Goal: Information Seeking & Learning: Learn about a topic

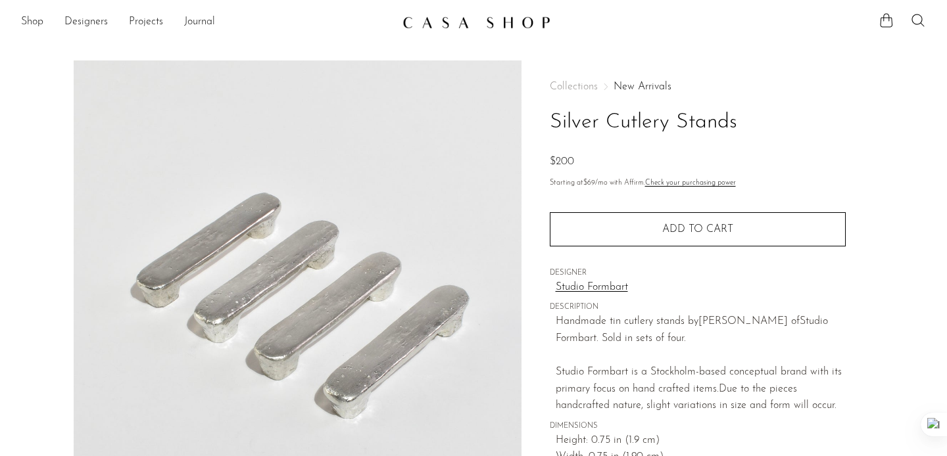
click at [736, 283] on link "Studio Formbart" at bounding box center [700, 287] width 290 height 17
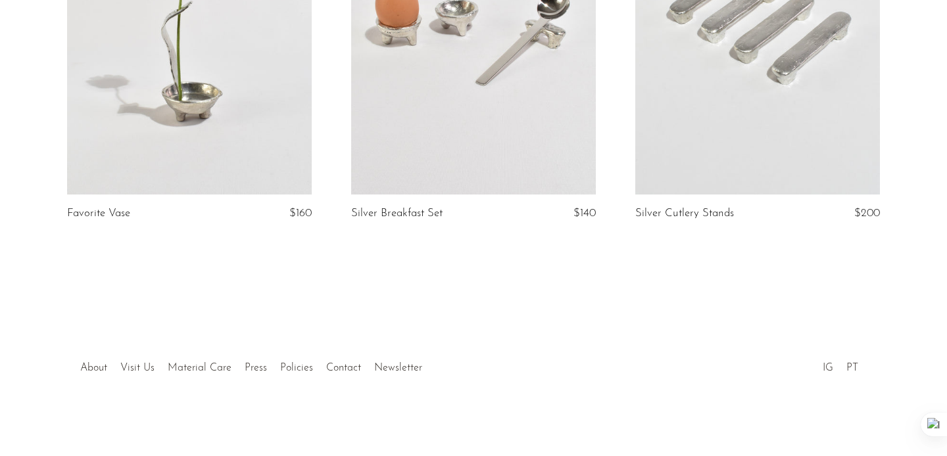
scroll to position [320, 0]
click at [742, 134] on link at bounding box center [757, 23] width 245 height 343
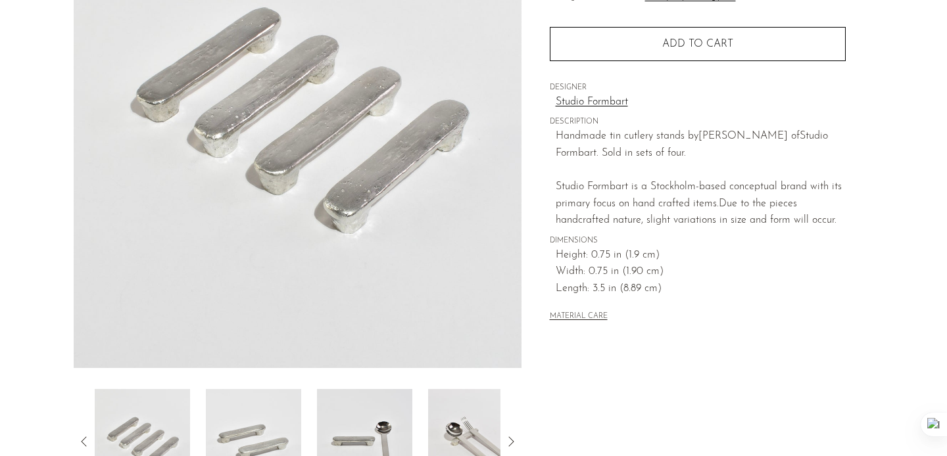
scroll to position [189, 0]
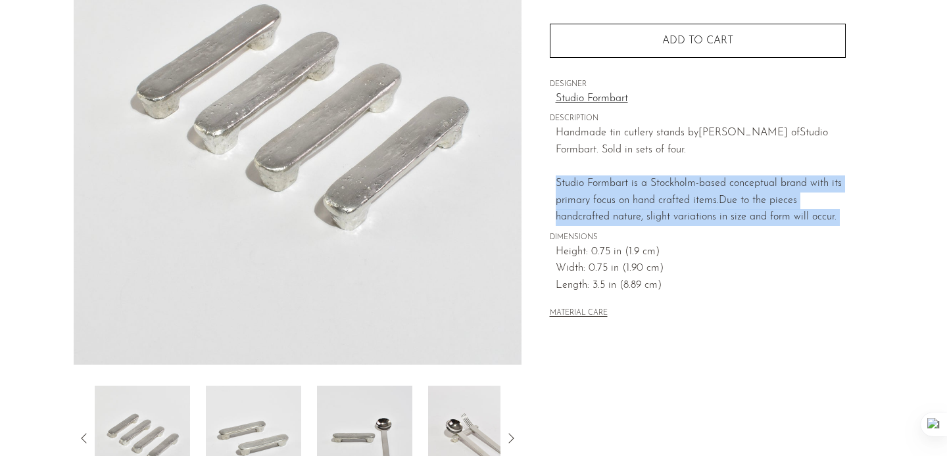
drag, startPoint x: 556, startPoint y: 187, endPoint x: 855, endPoint y: 224, distance: 300.6
click at [855, 224] on div "Collections Studio Formbart Silver Cutlery Stands $200 Starting at $69 /mo with…" at bounding box center [697, 181] width 352 height 619
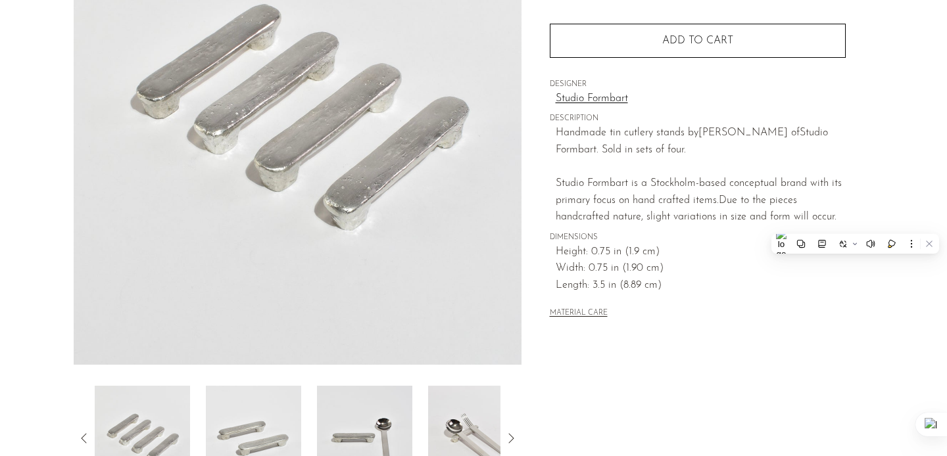
click at [693, 369] on div "Collections Studio Formbart Silver Cutlery Stands $200 Starting at $69 /mo with…" at bounding box center [697, 181] width 352 height 619
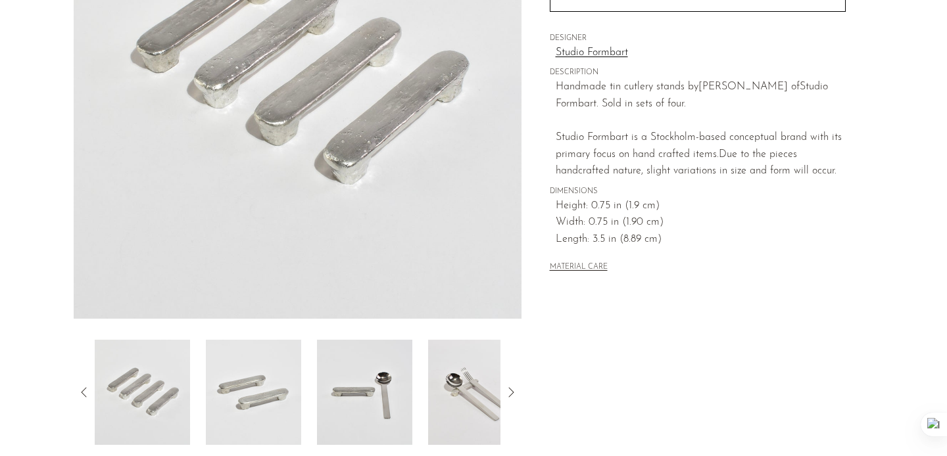
scroll to position [241, 0]
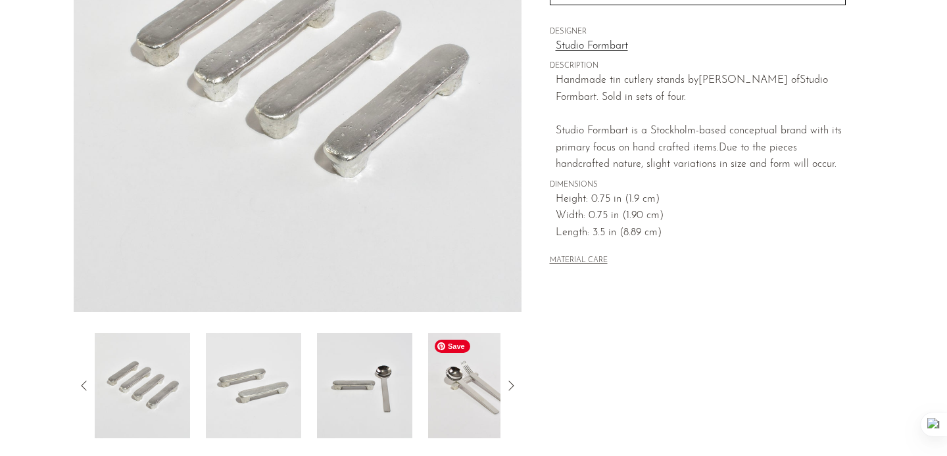
click at [466, 418] on img at bounding box center [475, 385] width 95 height 105
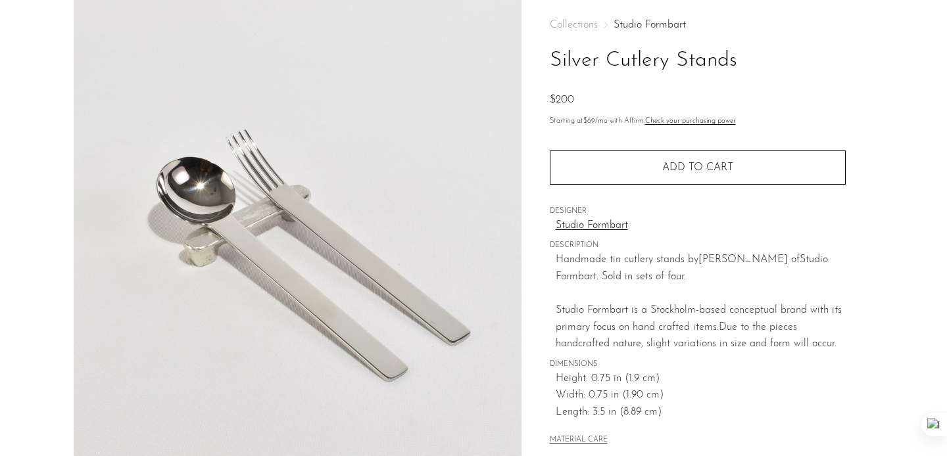
scroll to position [0, 0]
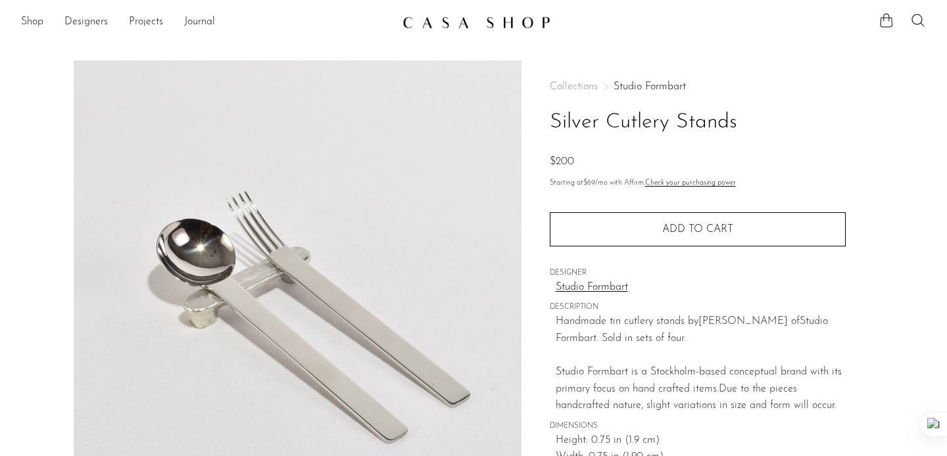
click at [592, 282] on link "Studio Formbart" at bounding box center [700, 287] width 290 height 17
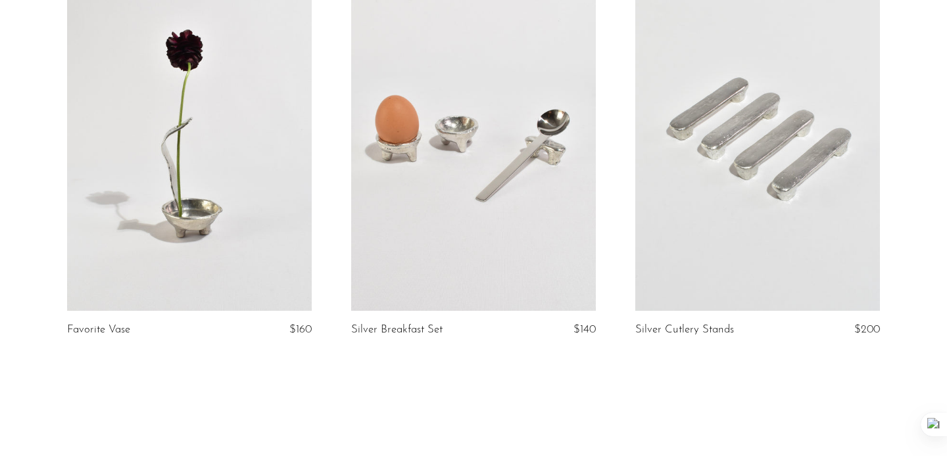
scroll to position [204, 0]
click at [197, 135] on link at bounding box center [189, 139] width 245 height 343
click at [416, 193] on link at bounding box center [473, 139] width 245 height 343
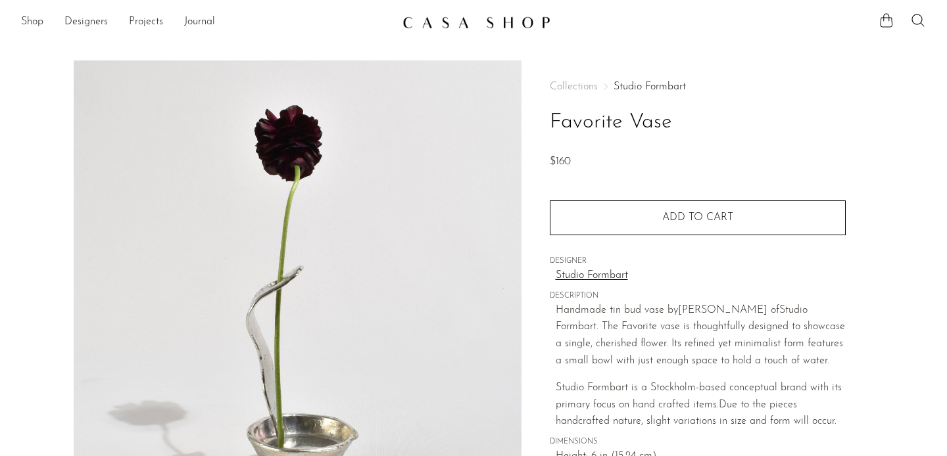
scroll to position [275, 0]
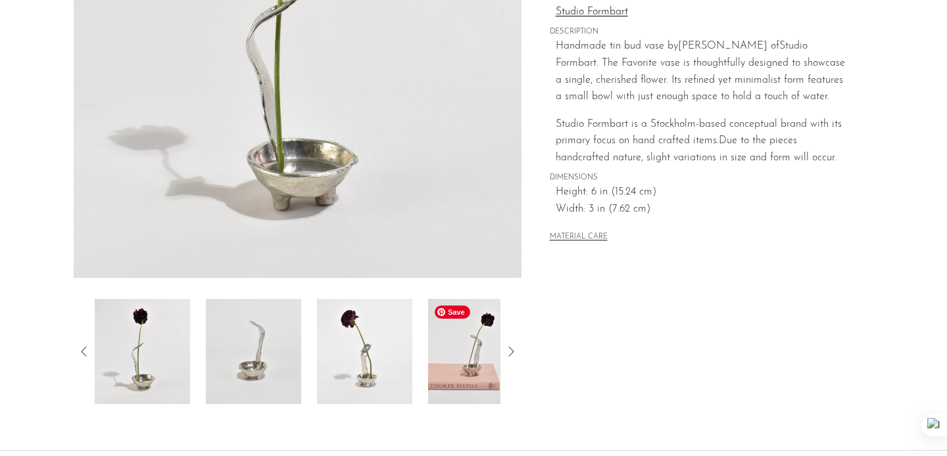
click at [499, 375] on img at bounding box center [475, 351] width 95 height 105
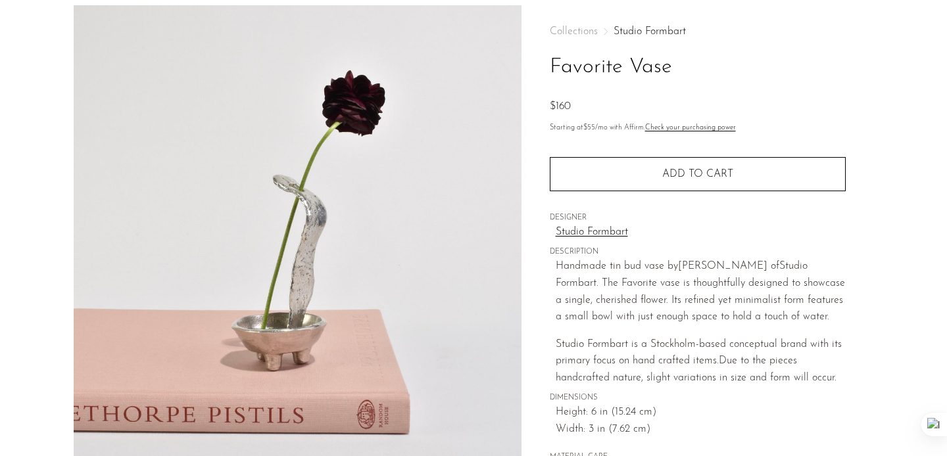
scroll to position [0, 0]
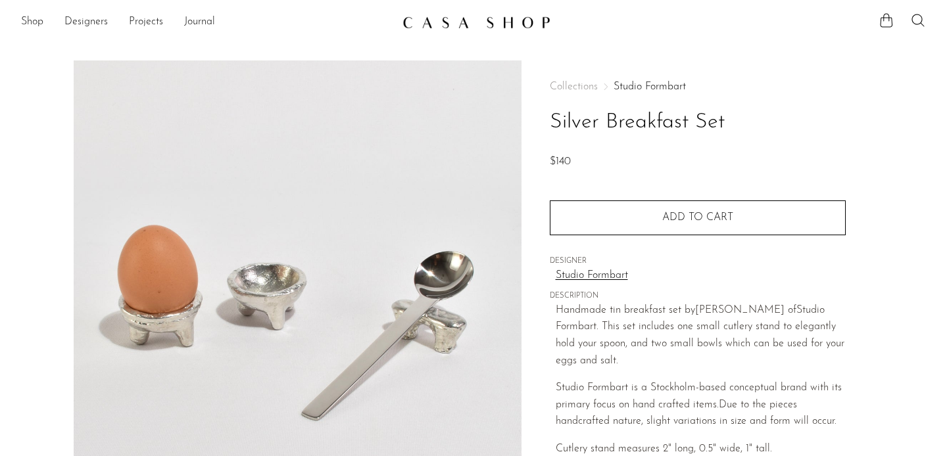
click at [682, 400] on span "Studio Formbart is a Stockholm-based conceptual brand with its primary focus on…" at bounding box center [698, 397] width 286 height 28
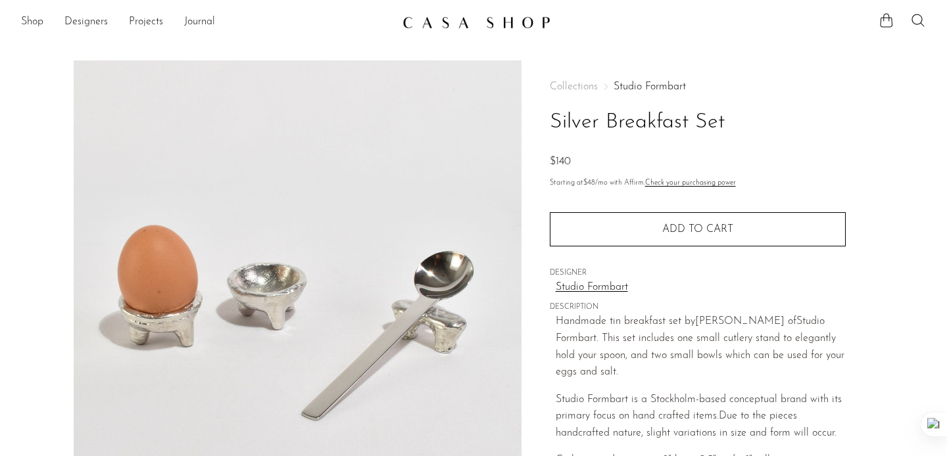
click at [715, 371] on p "Handmade tin breakfast set by Sarah E. Haukka of Studio Formbart. This set incl…" at bounding box center [700, 347] width 290 height 67
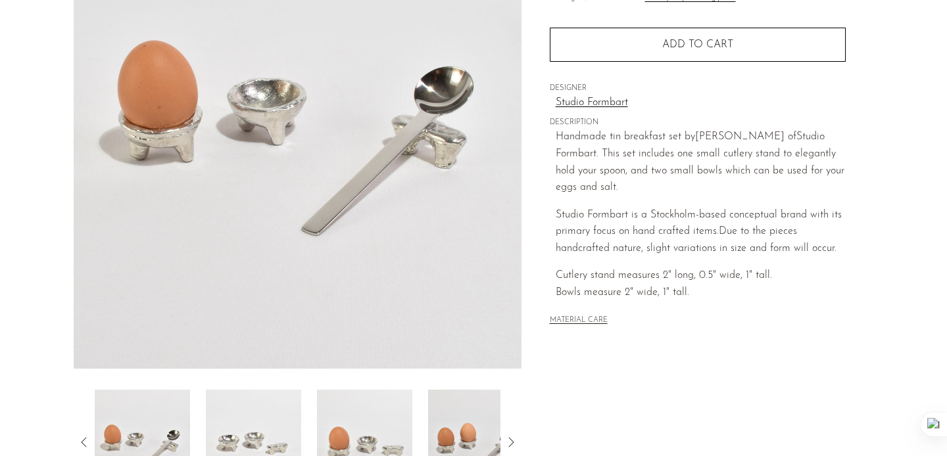
scroll to position [189, 0]
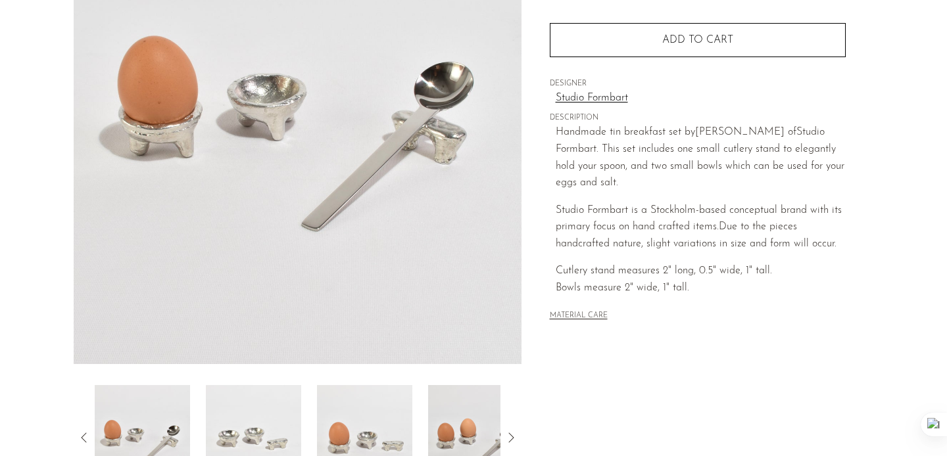
click at [583, 316] on button "MATERIAL CARE" at bounding box center [579, 317] width 58 height 10
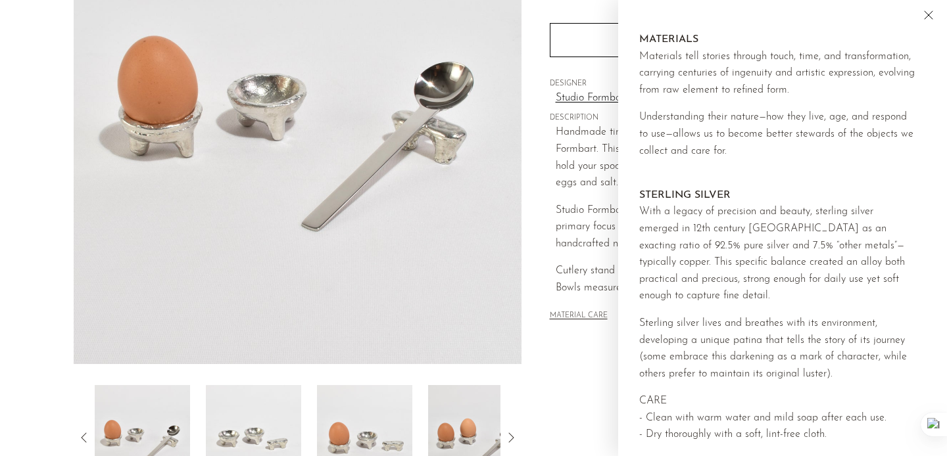
click at [590, 295] on p "Cutlery stand measures 2" long, 0.5" wide, 1" tall. Bowls measure 2" wide, 1" t…" at bounding box center [700, 280] width 290 height 34
click at [152, 182] on img at bounding box center [298, 117] width 448 height 493
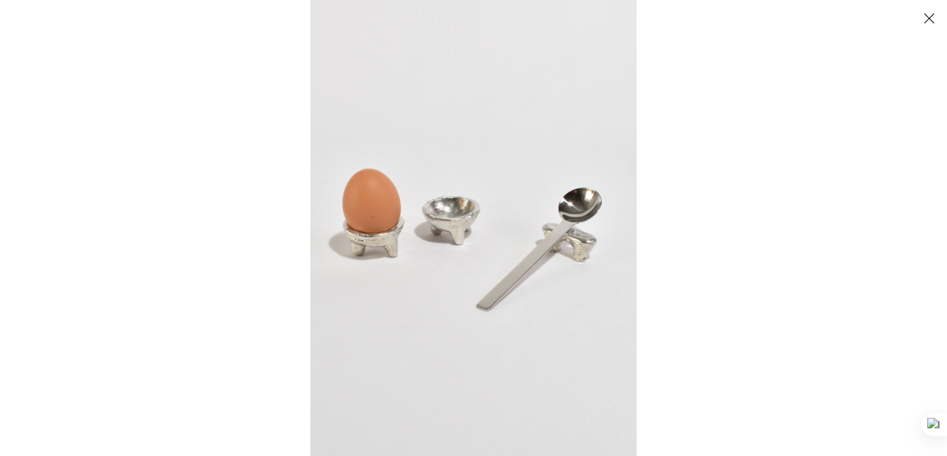
click at [152, 182] on div at bounding box center [473, 228] width 947 height 456
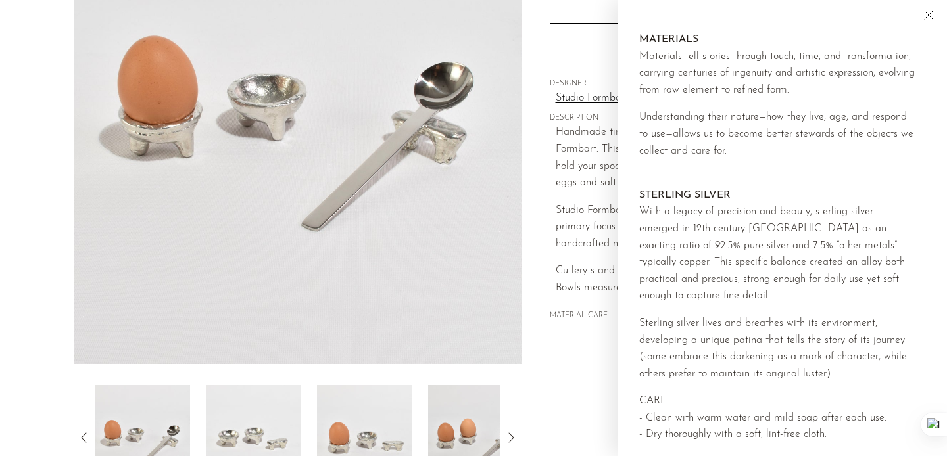
click at [927, 24] on button "Close" at bounding box center [928, 17] width 24 height 20
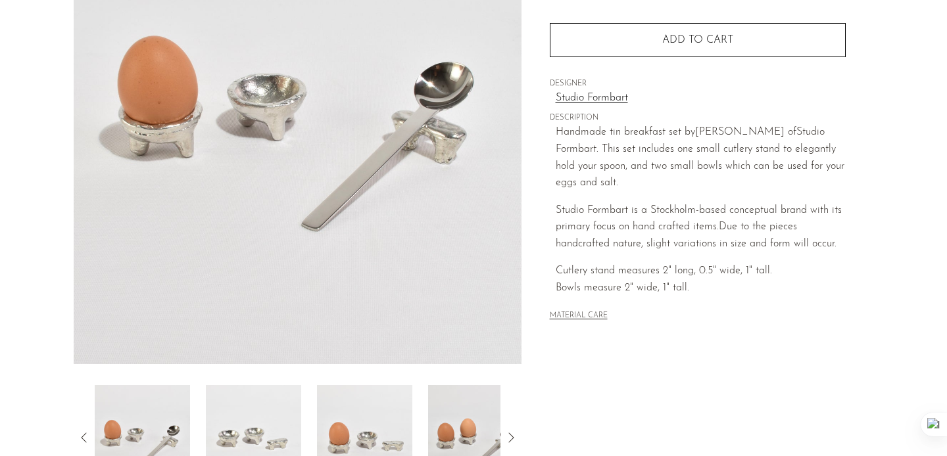
click at [665, 293] on p "Cutlery stand measures 2" long, 0.5" wide, 1" tall. Bowls measure 2" wide, 1" t…" at bounding box center [700, 280] width 290 height 34
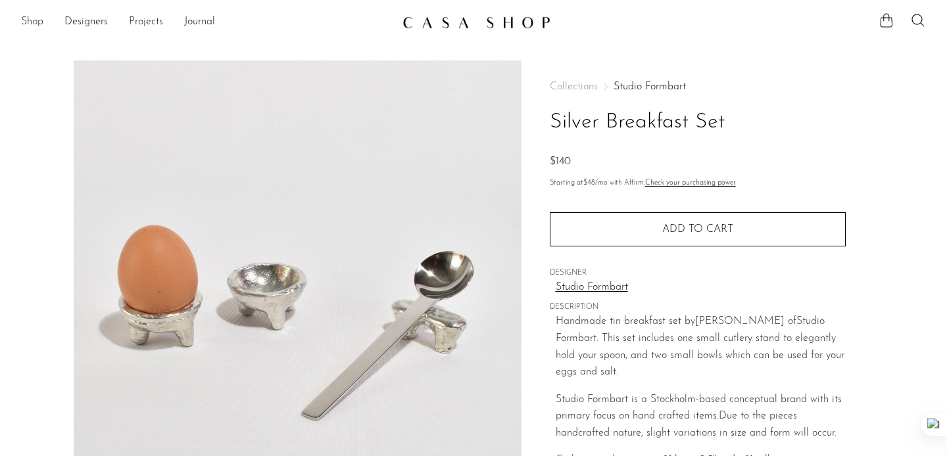
click at [30, 14] on link "Shop" at bounding box center [32, 22] width 22 height 17
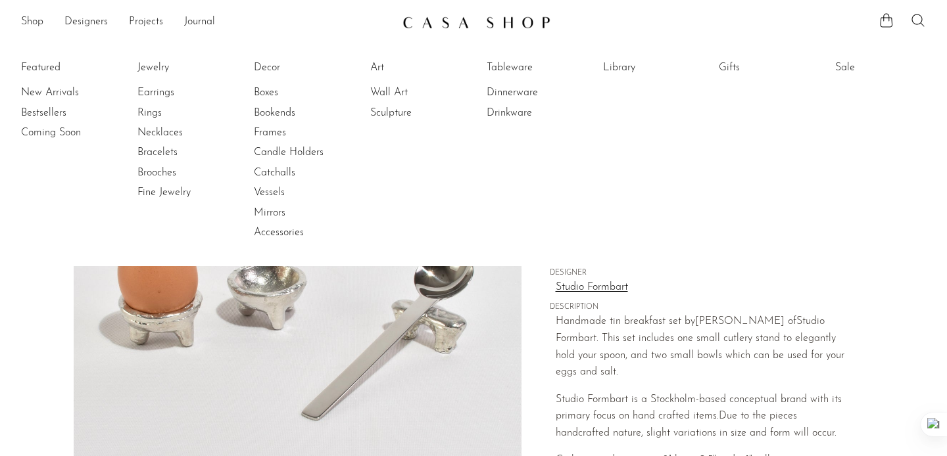
click at [915, 19] on icon at bounding box center [918, 20] width 16 height 16
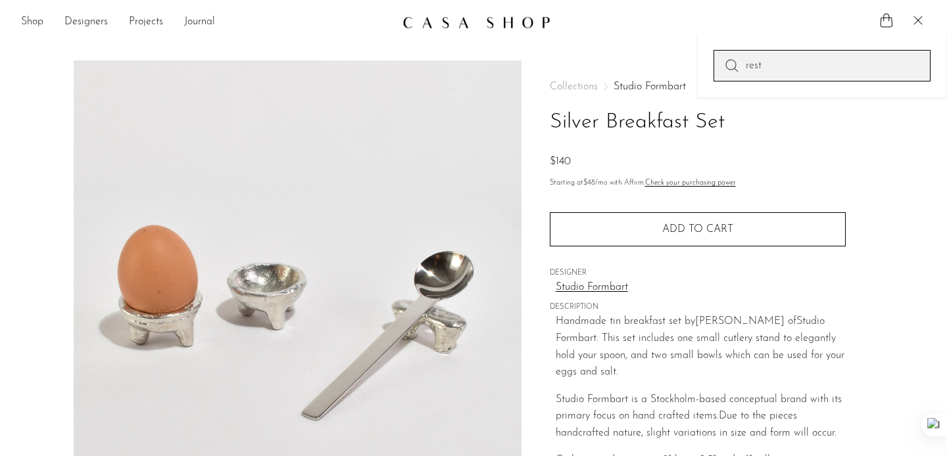
type input "rest"
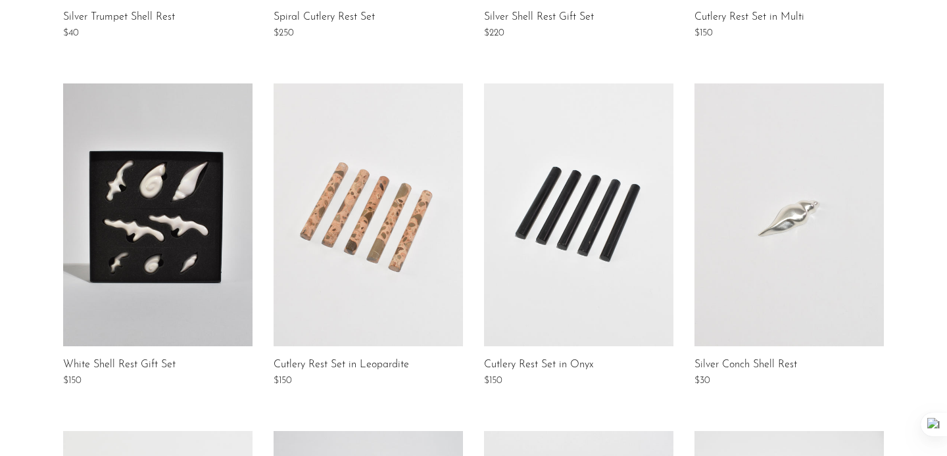
scroll to position [509, 0]
click at [926, 202] on section "Silver Trumpet Shell Rest $40 Spiral Cutlery Rest Set $250 Silver Shell Rest Gi…" at bounding box center [473, 257] width 947 height 1043
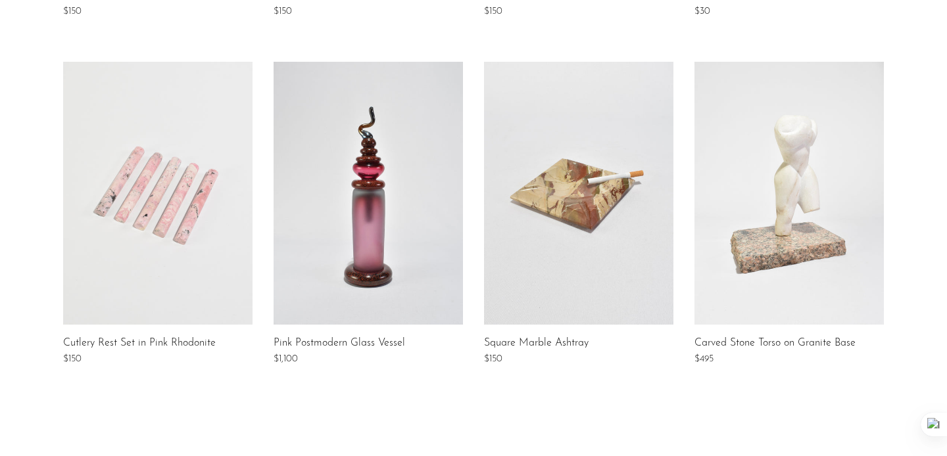
scroll to position [878, 0]
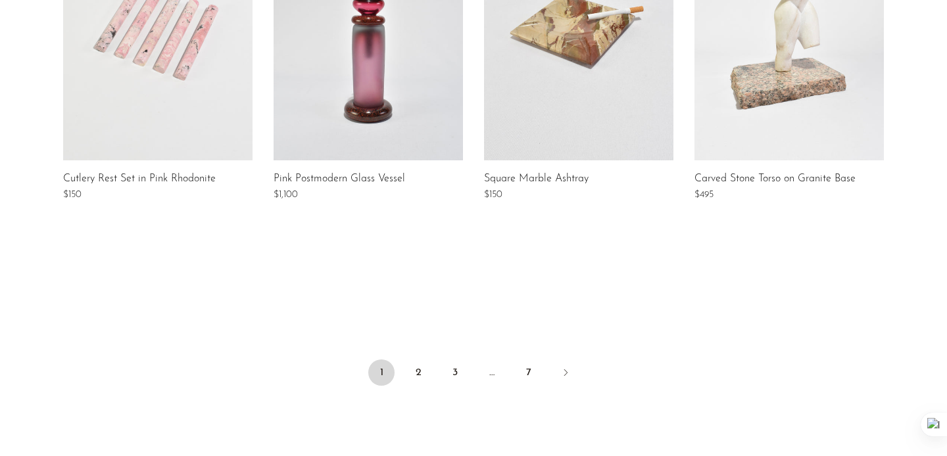
scroll to position [1173, 0]
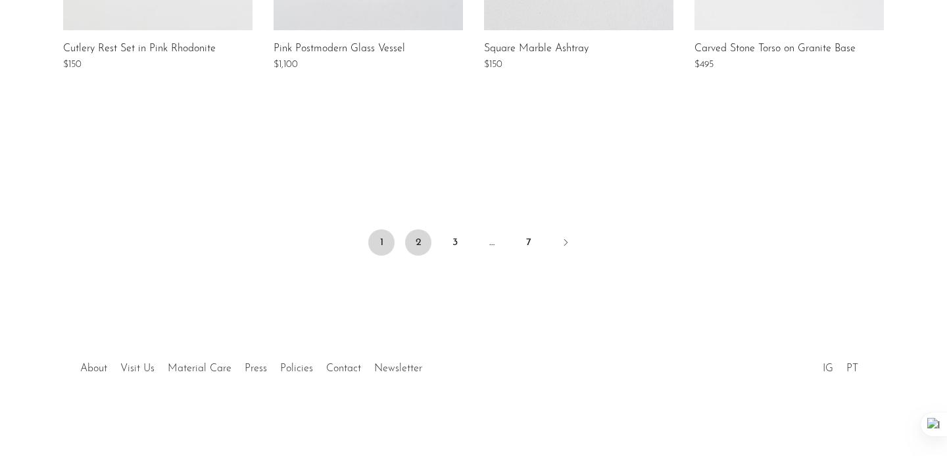
click at [417, 238] on link "2" at bounding box center [418, 242] width 26 height 26
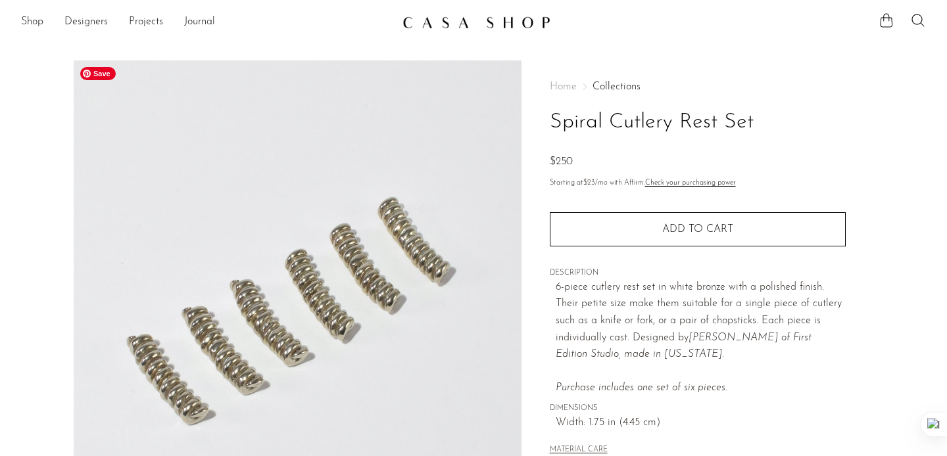
click at [380, 327] on img at bounding box center [298, 306] width 448 height 493
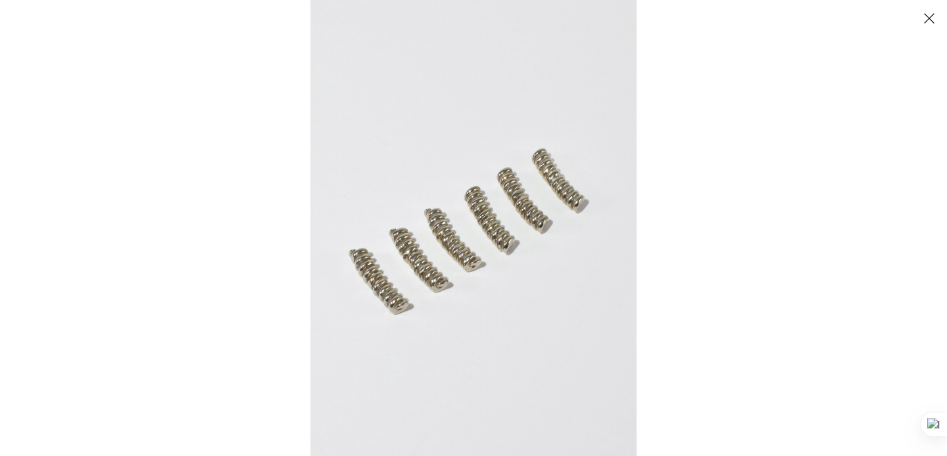
click at [929, 12] on button "Close" at bounding box center [928, 18] width 23 height 23
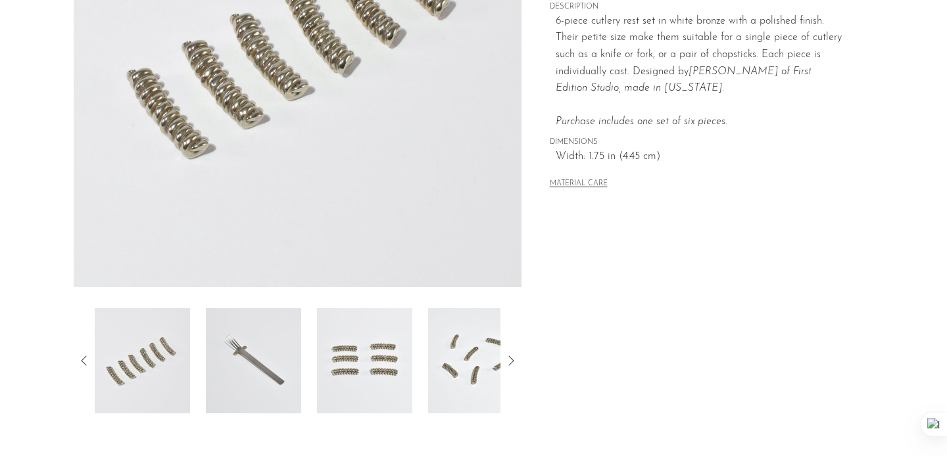
scroll to position [400, 0]
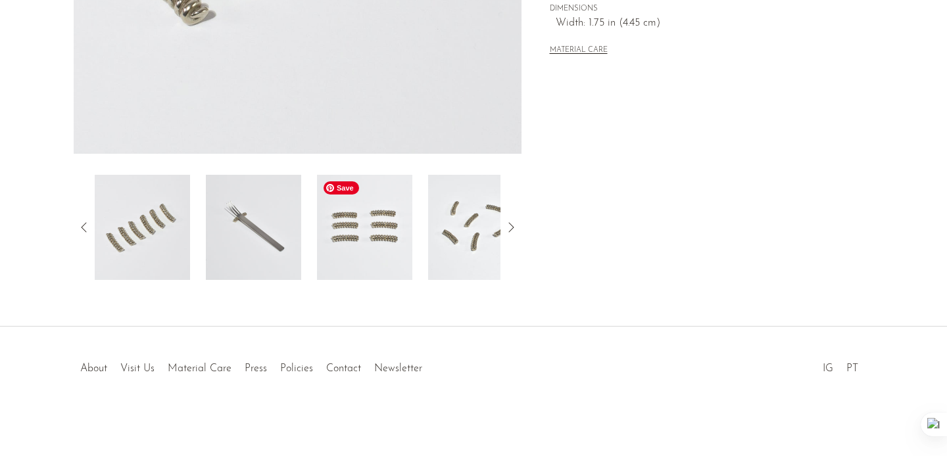
click at [337, 252] on img at bounding box center [364, 227] width 95 height 105
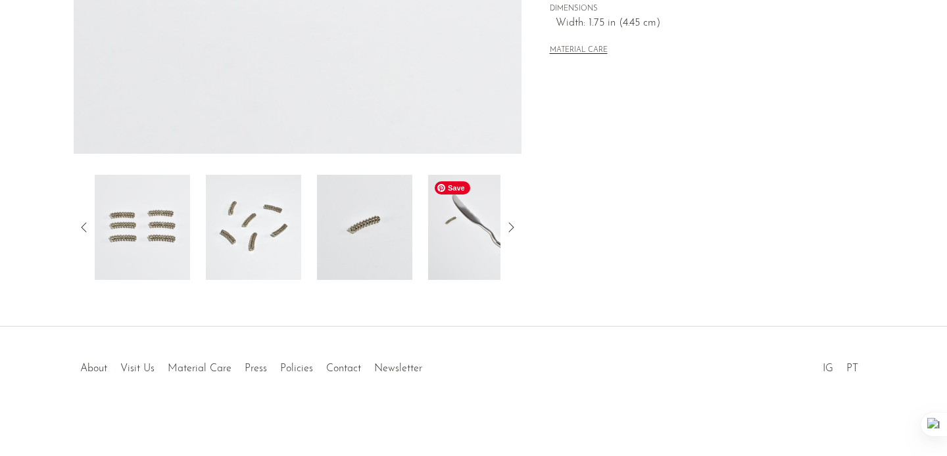
click at [452, 243] on img at bounding box center [475, 227] width 95 height 105
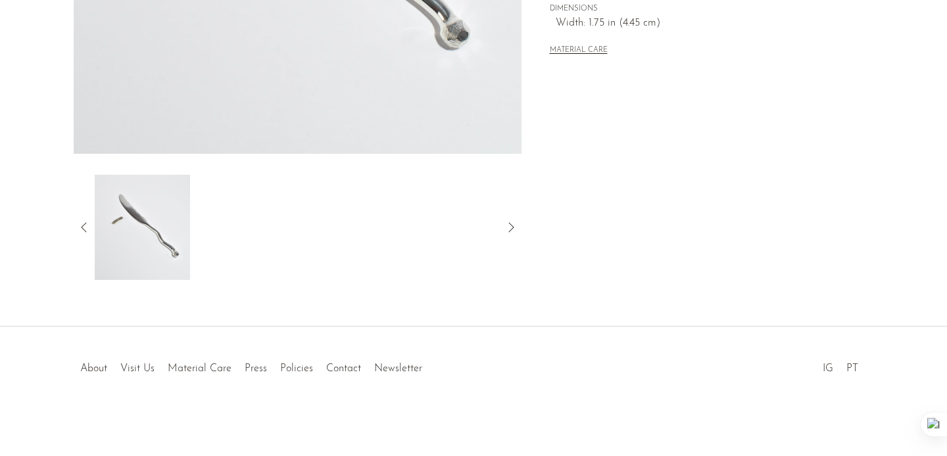
click at [81, 225] on icon at bounding box center [84, 228] width 16 height 16
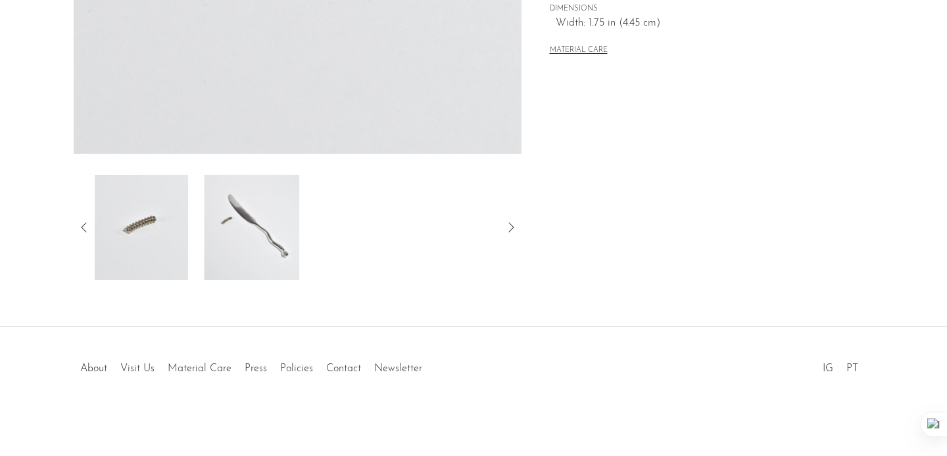
click at [81, 225] on icon at bounding box center [84, 228] width 16 height 16
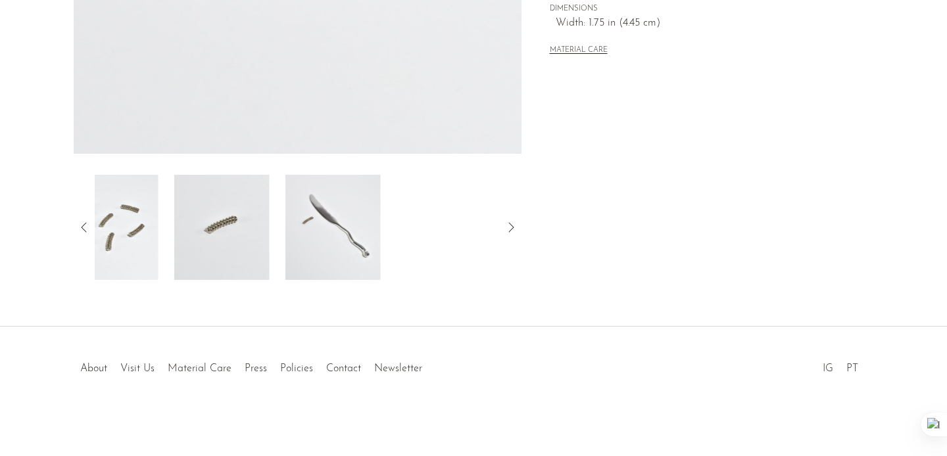
click at [81, 225] on icon at bounding box center [84, 228] width 16 height 16
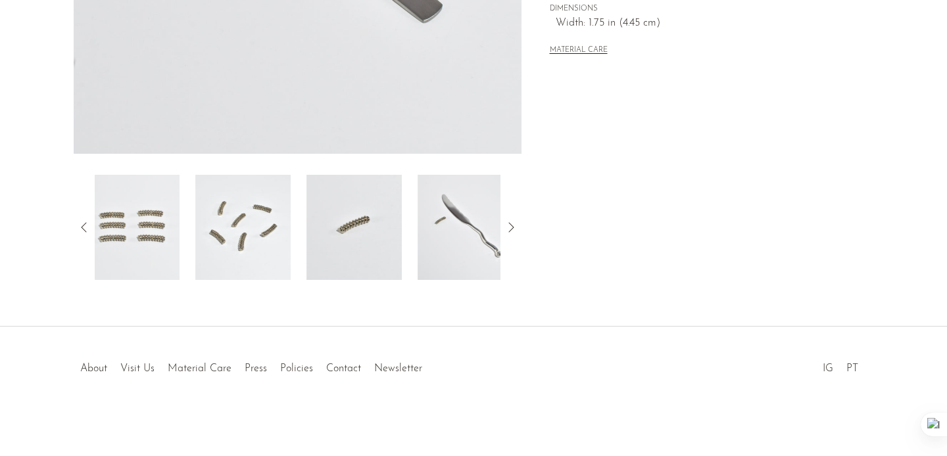
click at [81, 225] on icon at bounding box center [84, 228] width 16 height 16
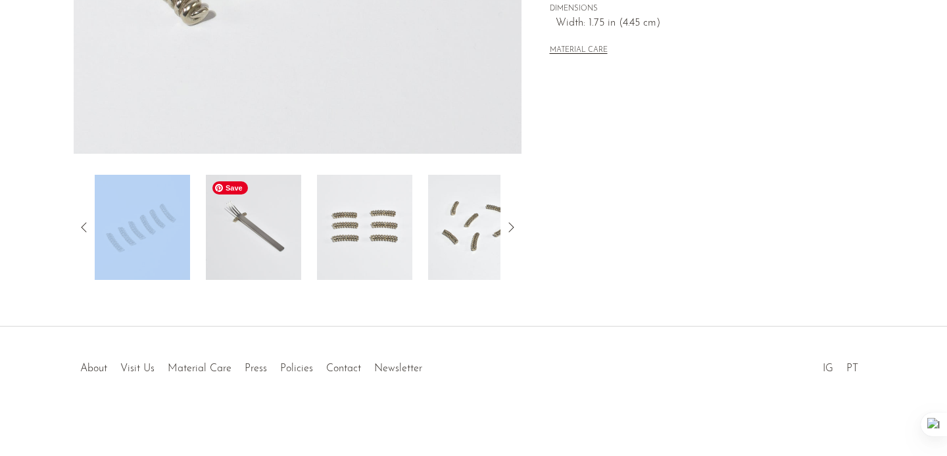
click at [260, 235] on img at bounding box center [253, 227] width 95 height 105
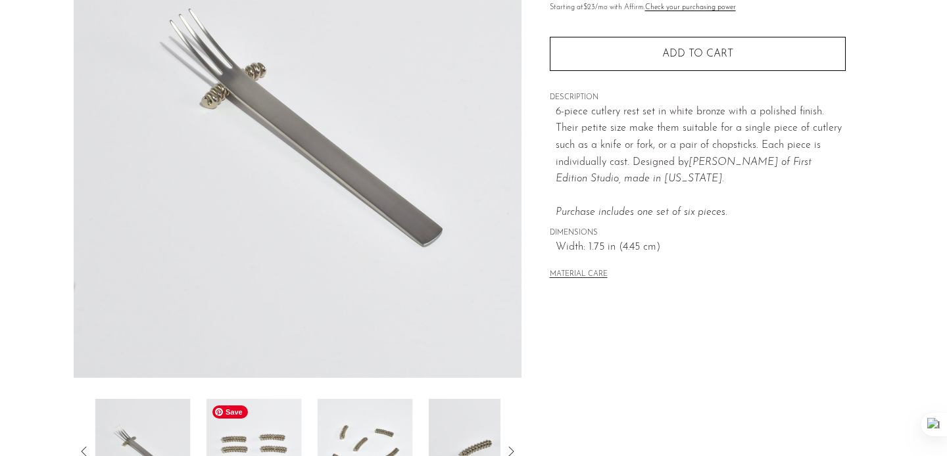
scroll to position [50, 0]
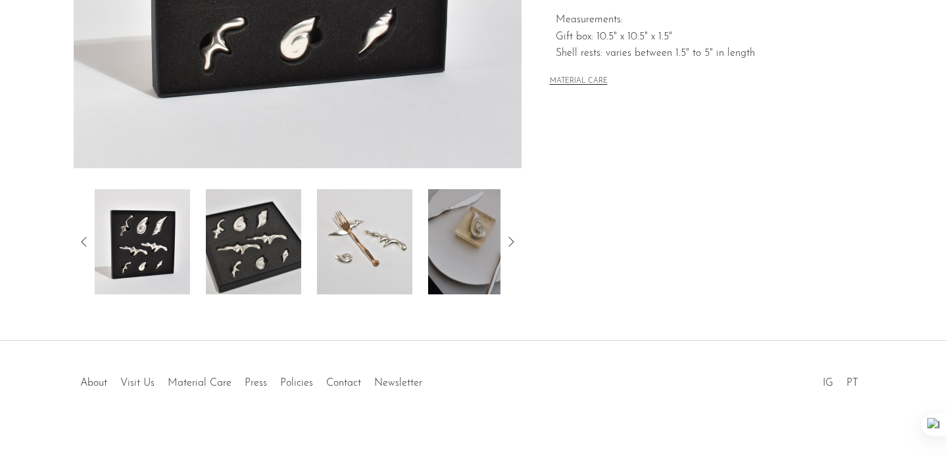
scroll to position [387, 0]
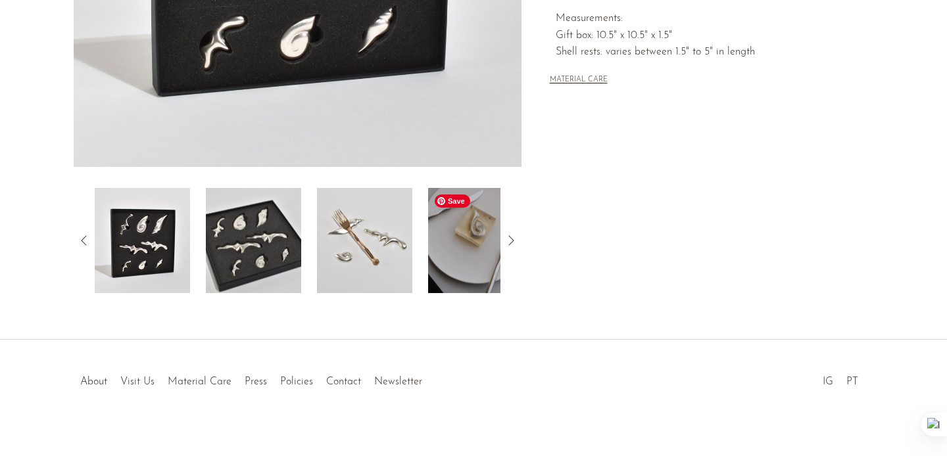
click at [364, 277] on img at bounding box center [364, 240] width 95 height 105
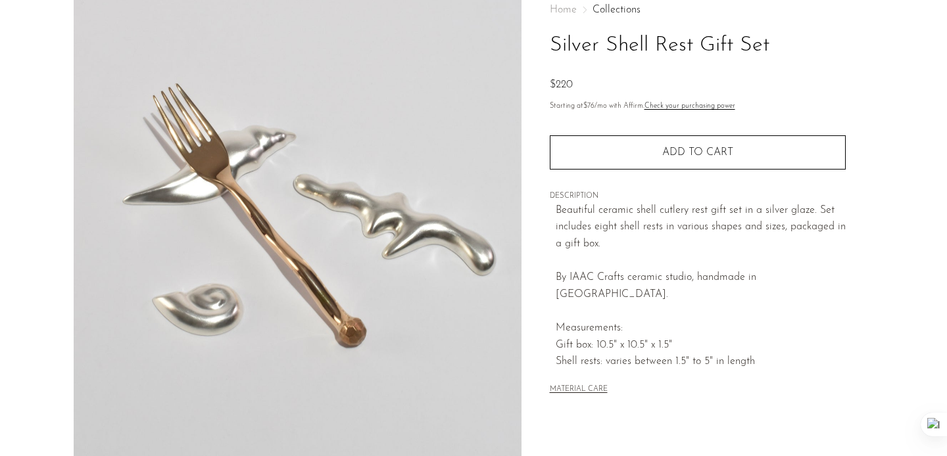
scroll to position [76, 0]
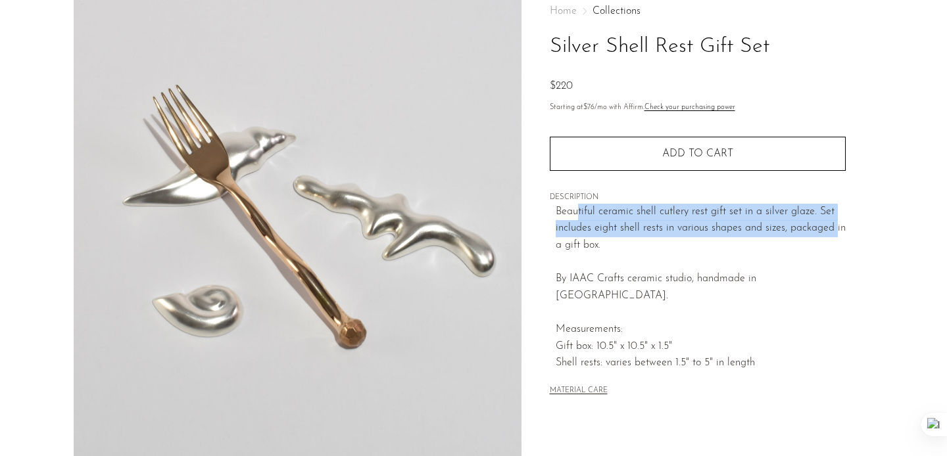
drag, startPoint x: 578, startPoint y: 212, endPoint x: 836, endPoint y: 227, distance: 258.8
click at [836, 227] on p "Beautiful ceramic shell cutlery rest gift set in a silver glaze. Set includes e…" at bounding box center [700, 288] width 290 height 168
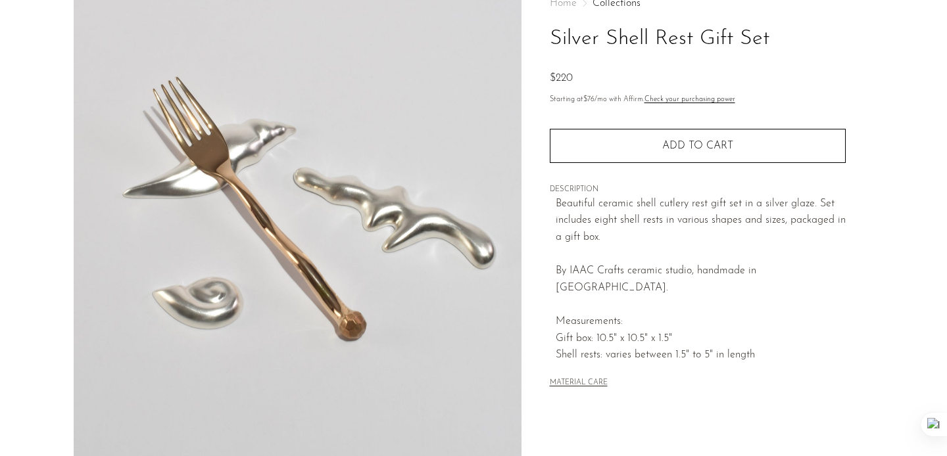
scroll to position [87, 0]
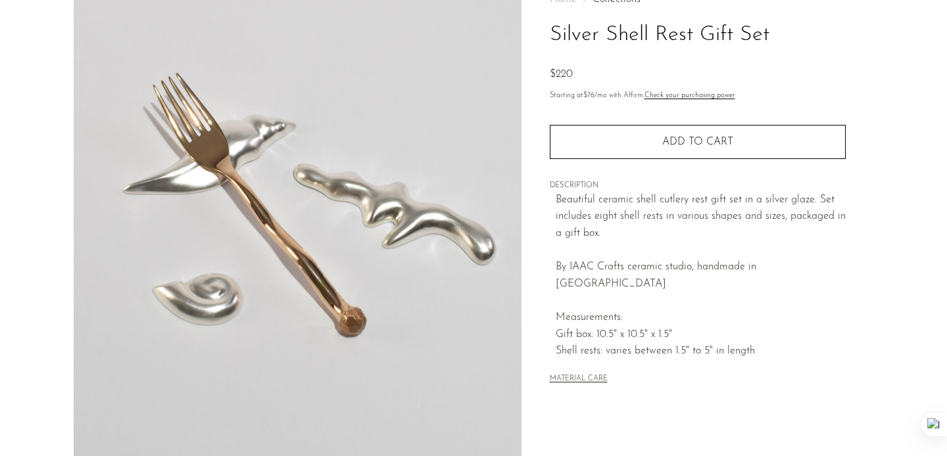
click at [836, 227] on p "Beautiful ceramic shell cutlery rest gift set in a silver glaze. Set includes e…" at bounding box center [700, 276] width 290 height 168
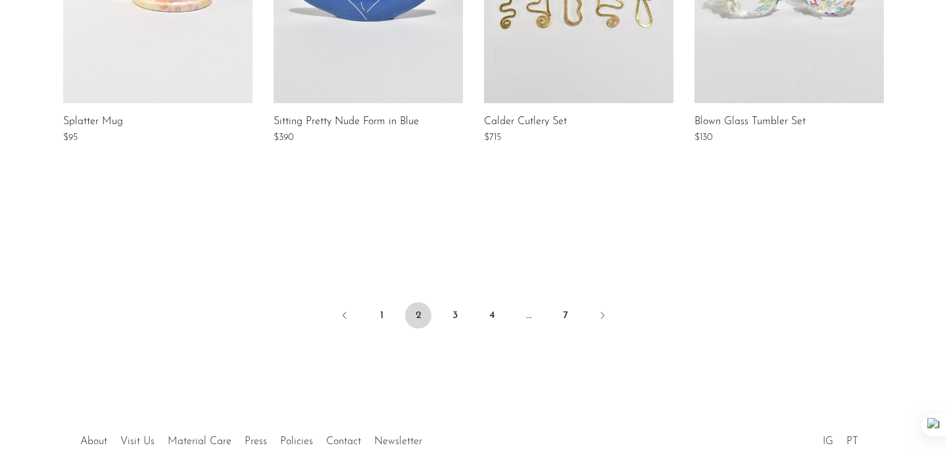
scroll to position [1173, 0]
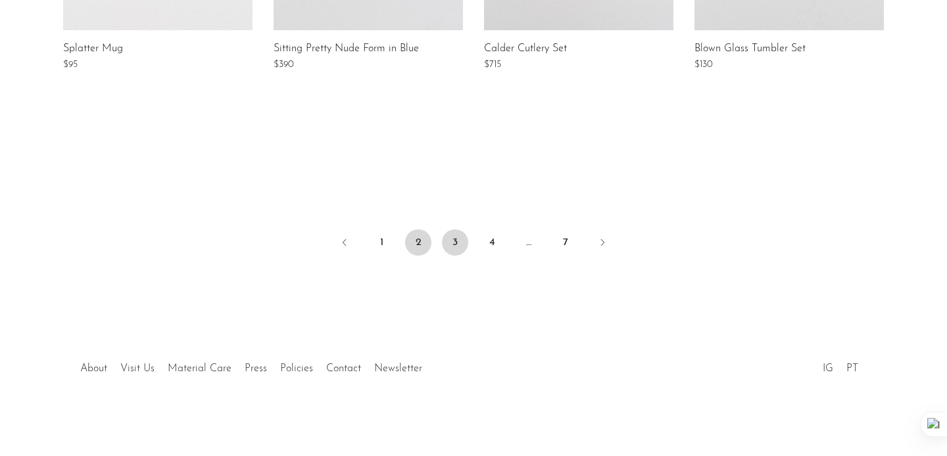
click at [454, 238] on link "3" at bounding box center [455, 242] width 26 height 26
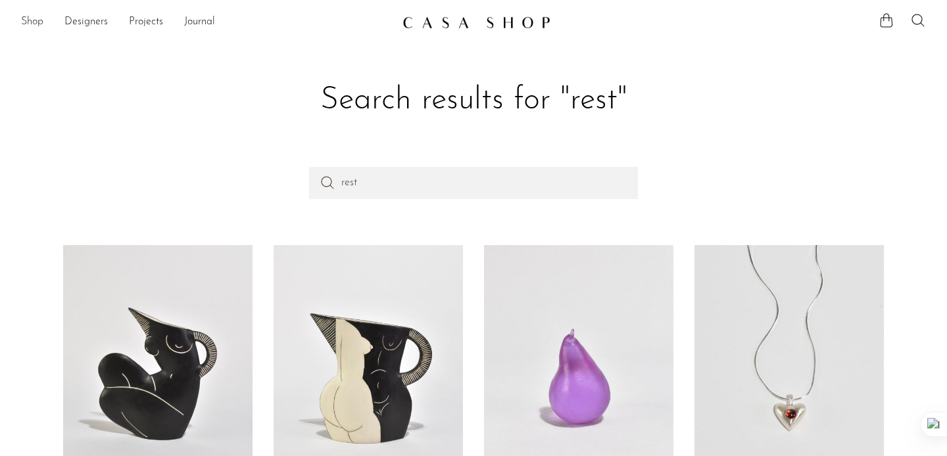
click at [32, 22] on link "Shop" at bounding box center [32, 22] width 22 height 17
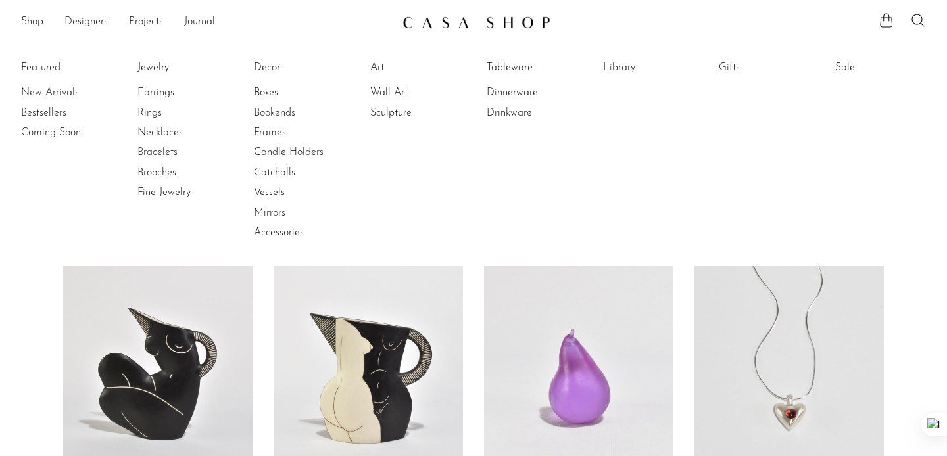
click at [33, 91] on link "New Arrivals" at bounding box center [70, 92] width 99 height 14
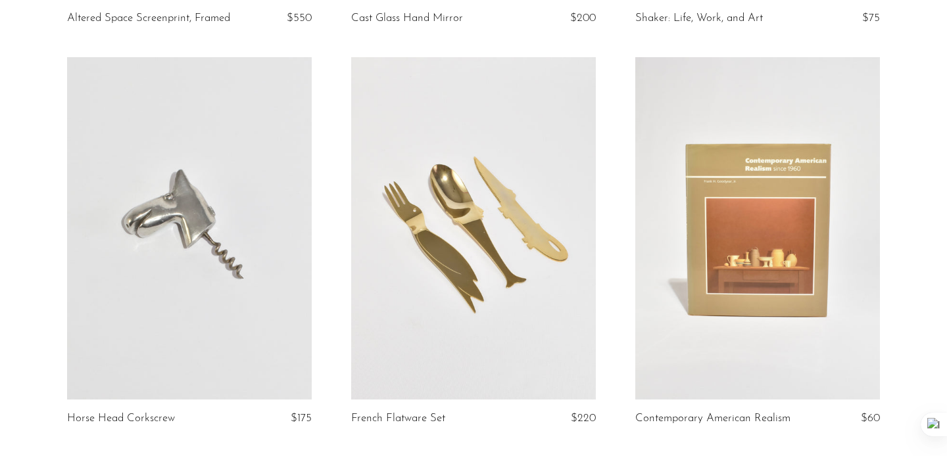
scroll to position [2083, 0]
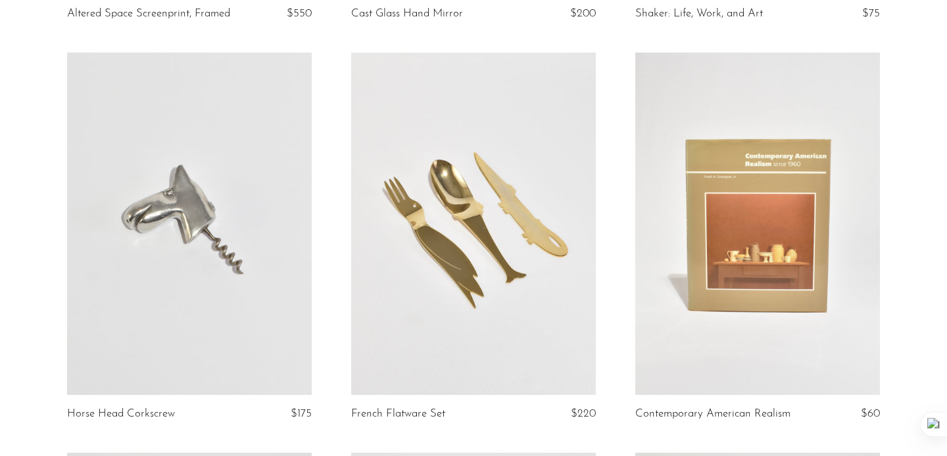
click at [926, 254] on section "Olive and Teal Glass Tumblers $350 Ceramic Pedestal Bowl $275 Calder "The Catch…" at bounding box center [473, 453] width 947 height 4830
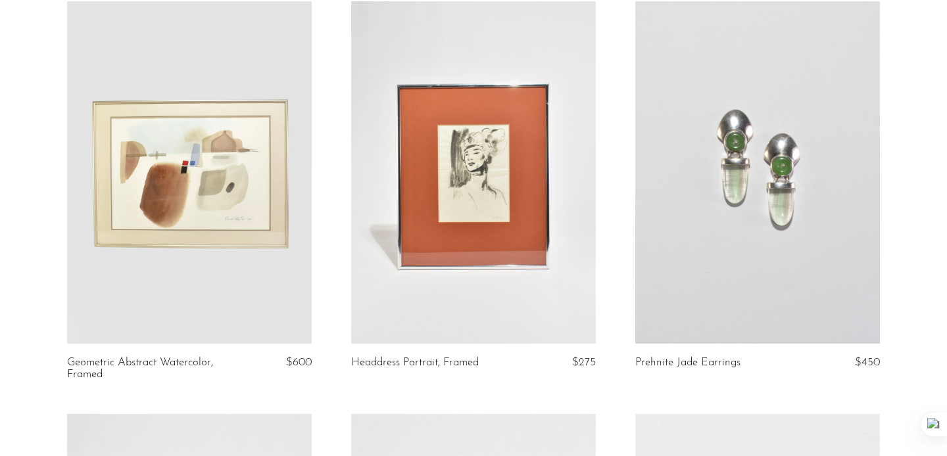
scroll to position [3340, 0]
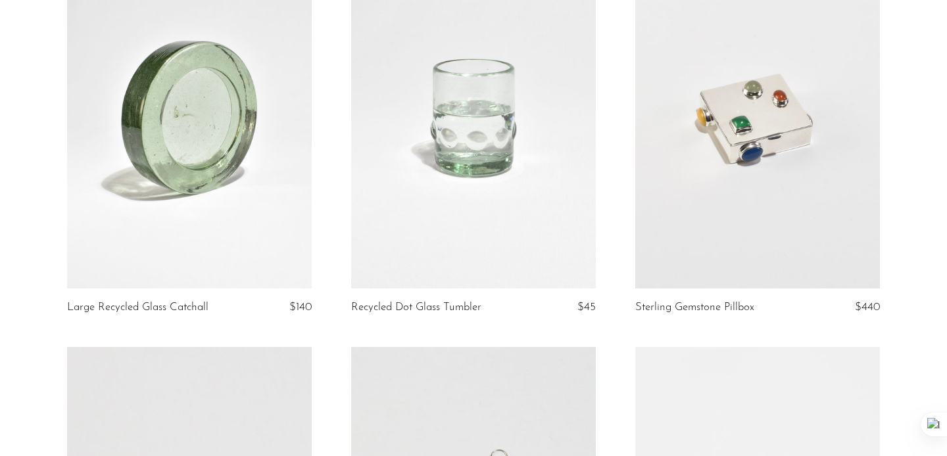
scroll to position [4166, 0]
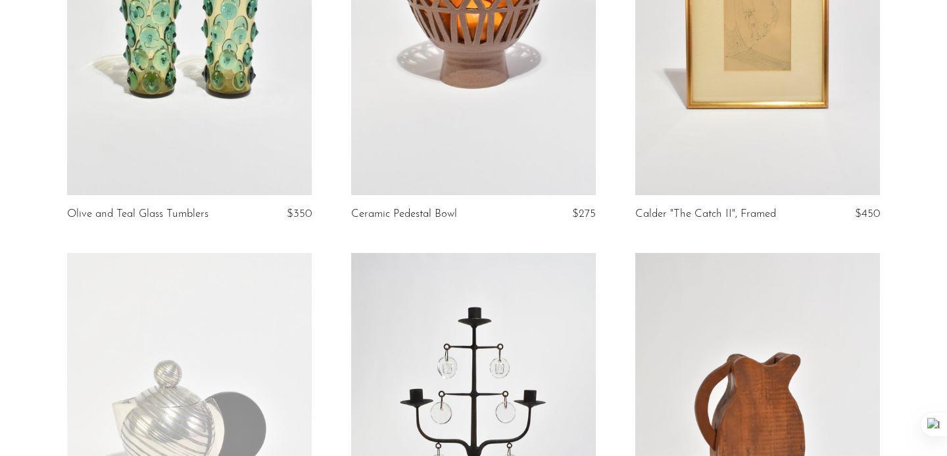
scroll to position [0, 0]
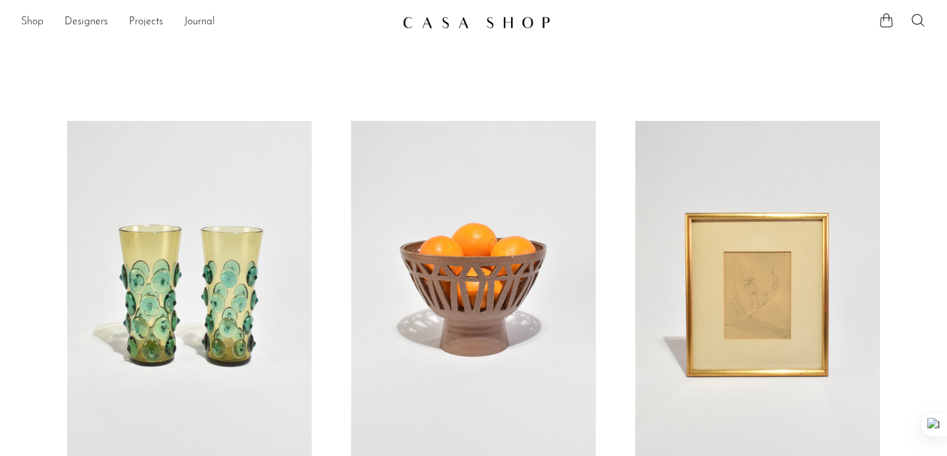
click at [35, 19] on link "Shop" at bounding box center [32, 22] width 22 height 17
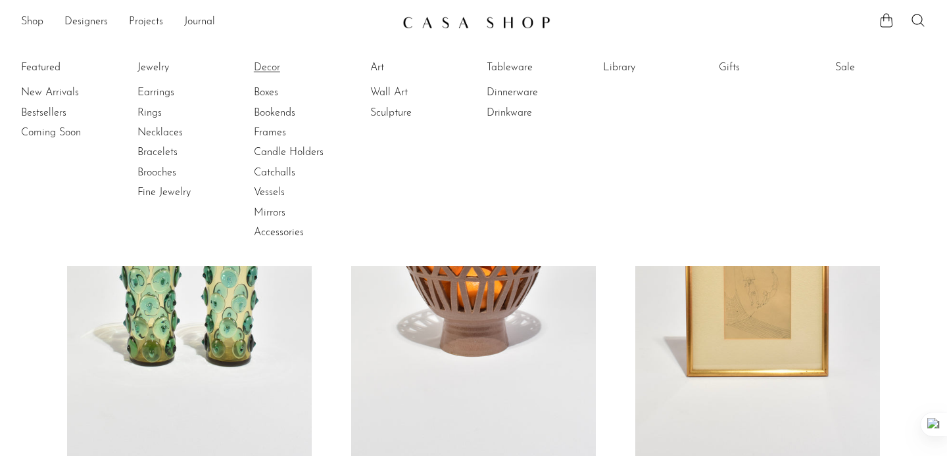
click at [264, 66] on link "Decor" at bounding box center [303, 67] width 99 height 14
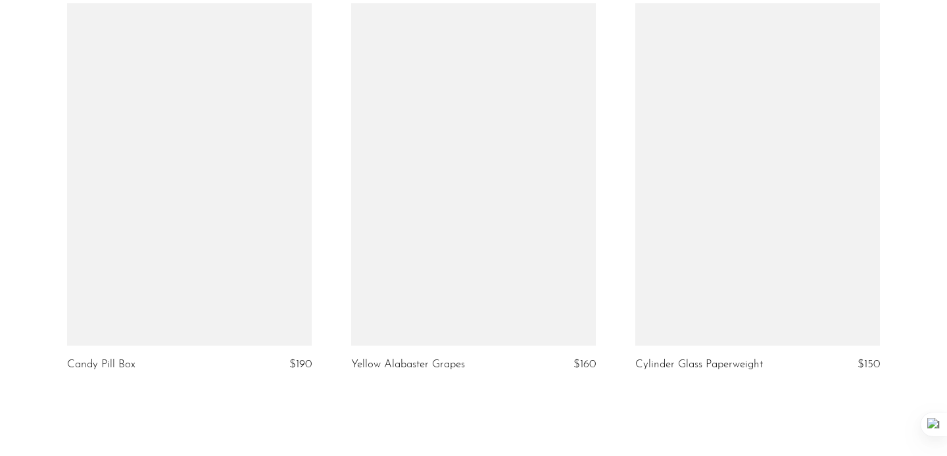
scroll to position [4825, 0]
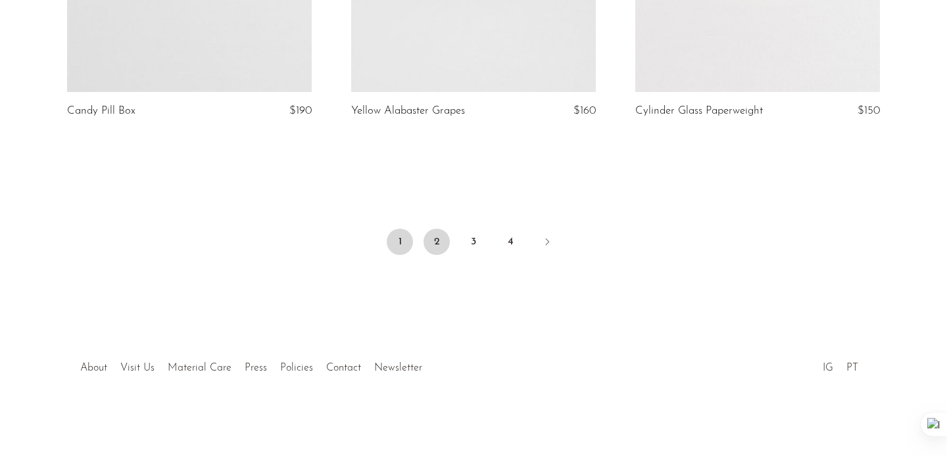
click at [435, 243] on link "2" at bounding box center [436, 242] width 26 height 26
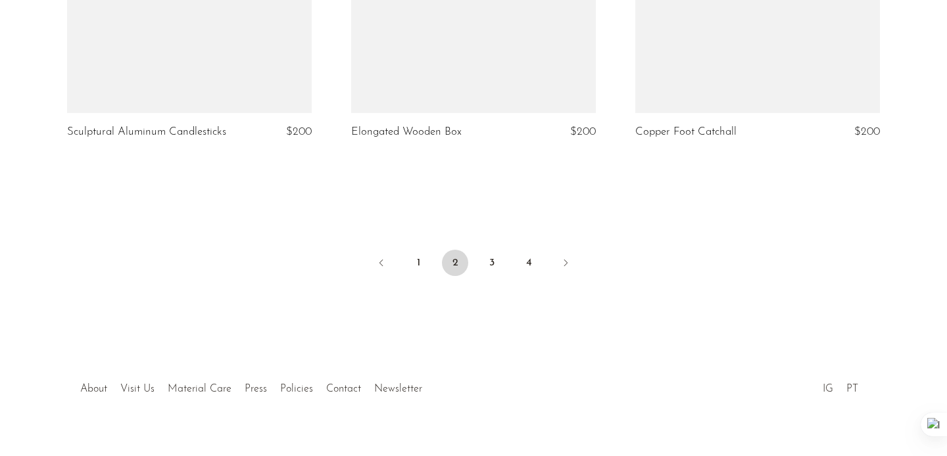
scroll to position [4777, 0]
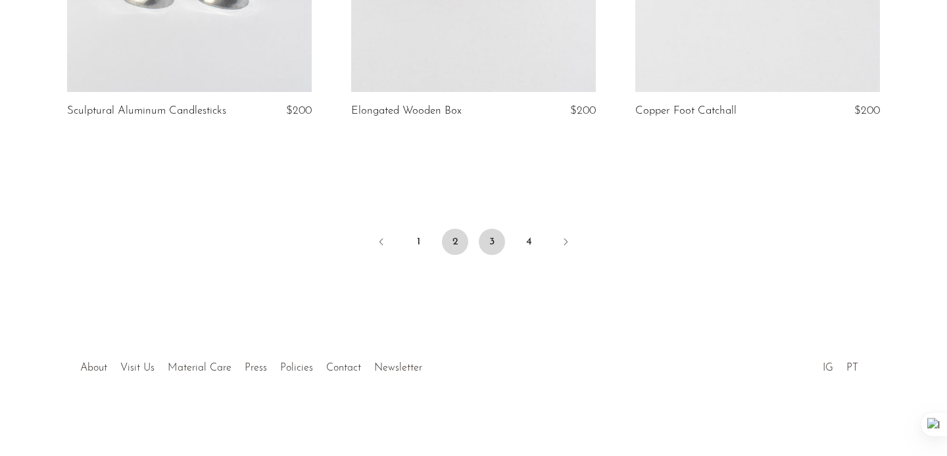
click at [491, 239] on link "3" at bounding box center [492, 242] width 26 height 26
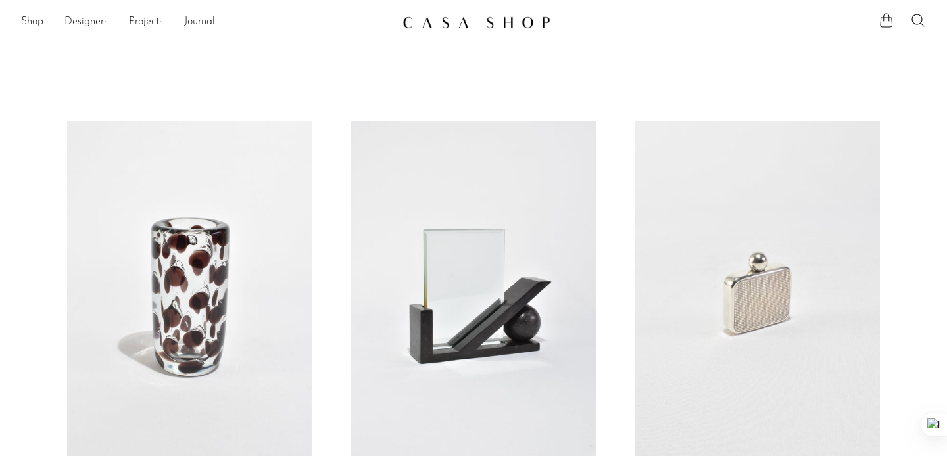
click at [29, 19] on link "Shop" at bounding box center [32, 22] width 22 height 17
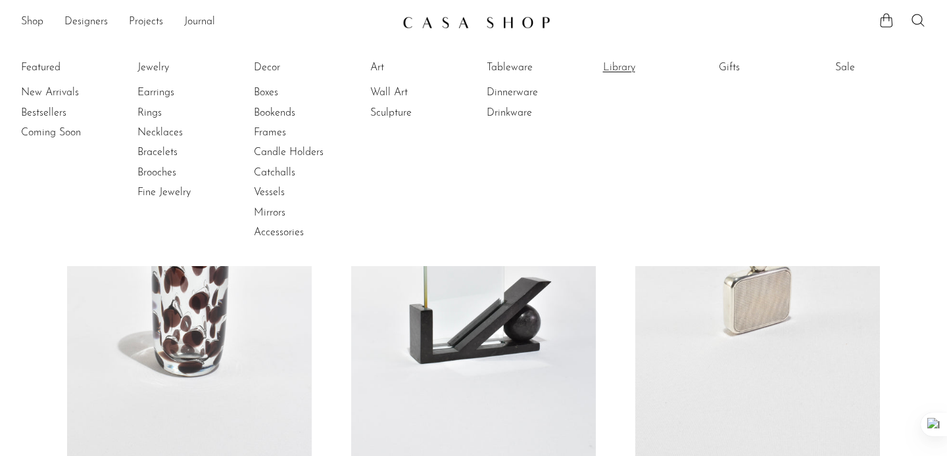
click at [615, 62] on link "Library" at bounding box center [652, 67] width 99 height 14
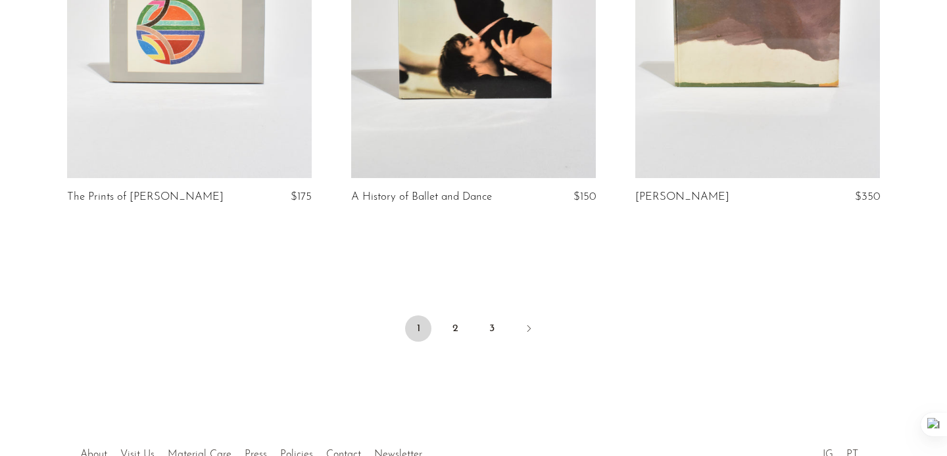
scroll to position [4750, 0]
click at [460, 330] on link "2" at bounding box center [455, 329] width 26 height 26
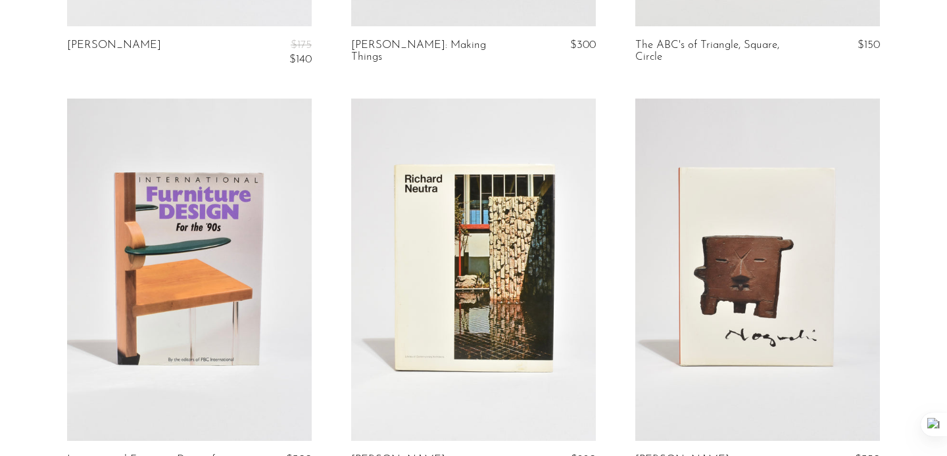
scroll to position [442, 0]
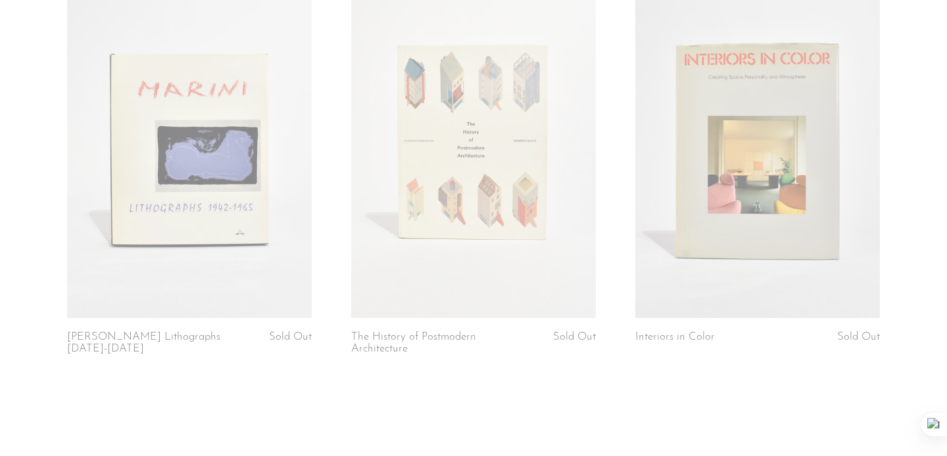
scroll to position [4872, 0]
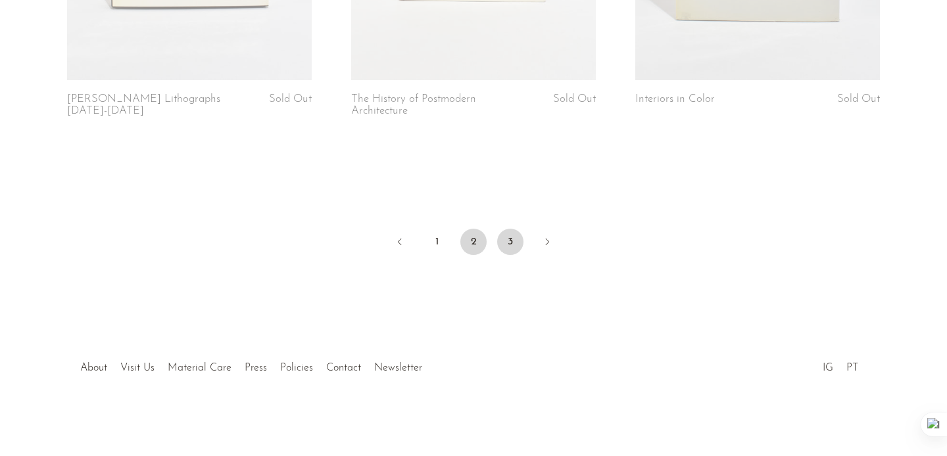
click at [500, 236] on link "3" at bounding box center [510, 242] width 26 height 26
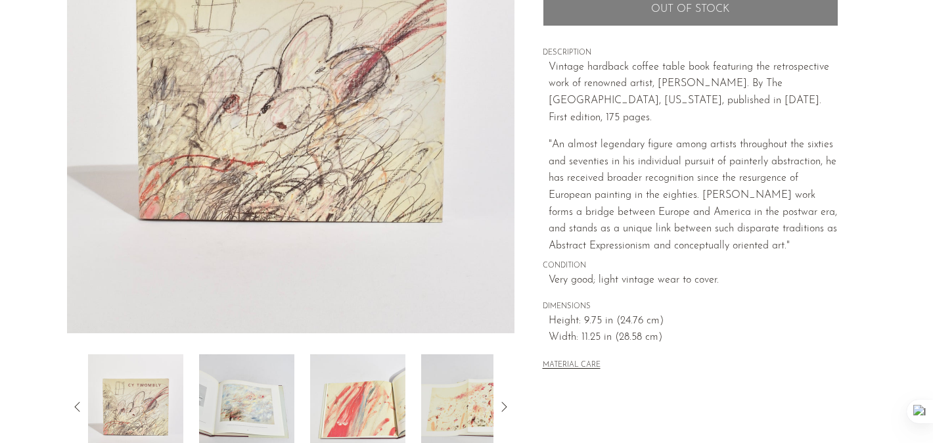
scroll to position [413, 0]
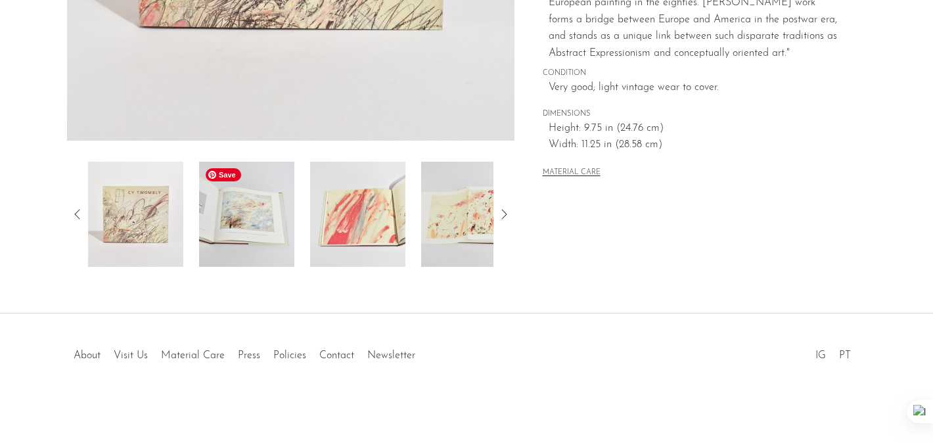
click at [233, 224] on img at bounding box center [246, 214] width 95 height 105
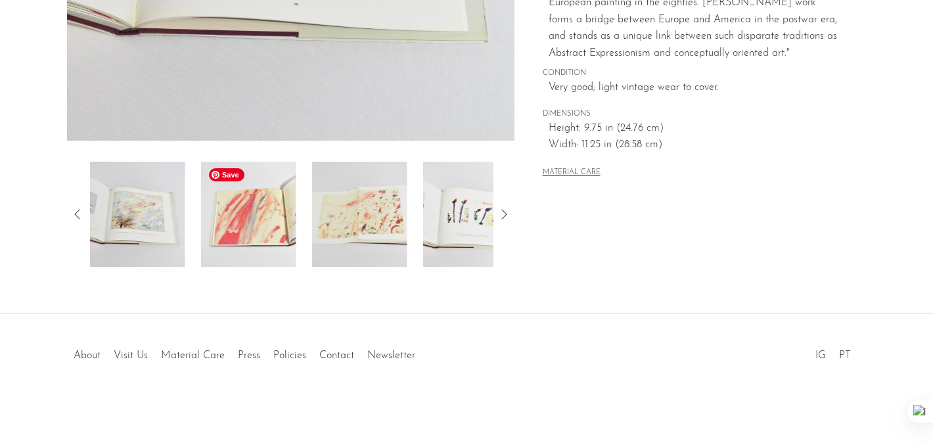
click at [258, 238] on img at bounding box center [248, 214] width 95 height 105
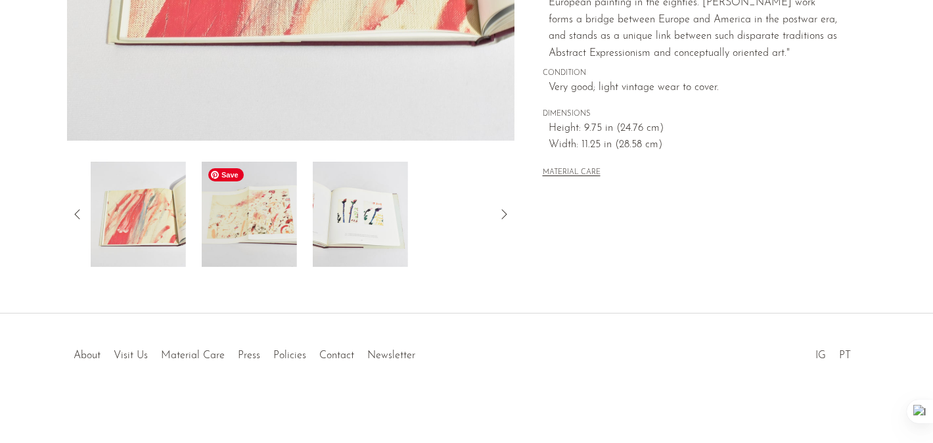
click at [258, 238] on img at bounding box center [249, 214] width 95 height 105
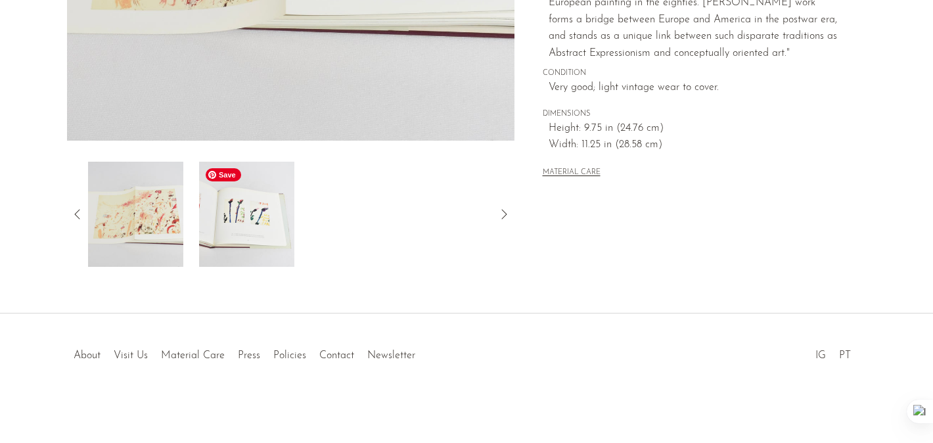
click at [247, 249] on img at bounding box center [246, 214] width 95 height 105
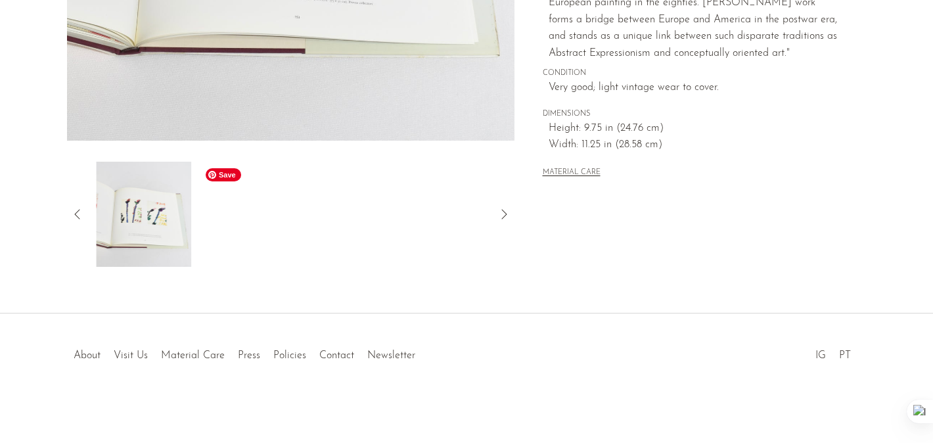
click at [247, 250] on div at bounding box center [291, 214] width 406 height 105
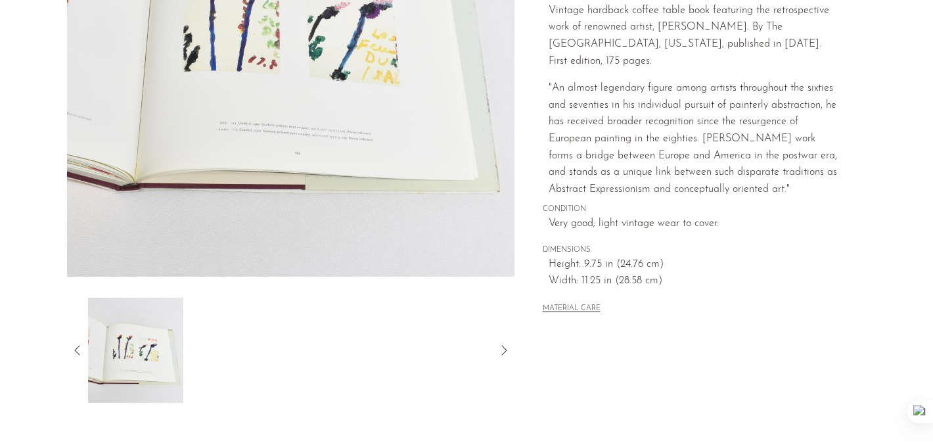
scroll to position [281, 0]
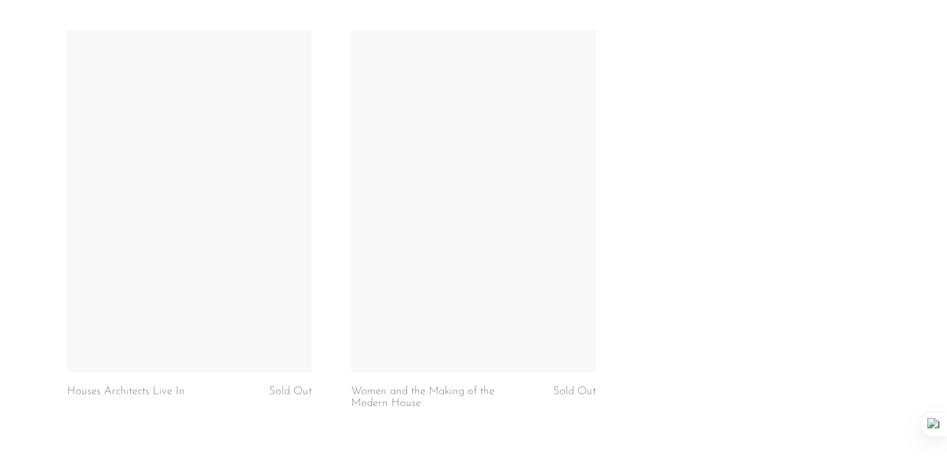
scroll to position [4610, 0]
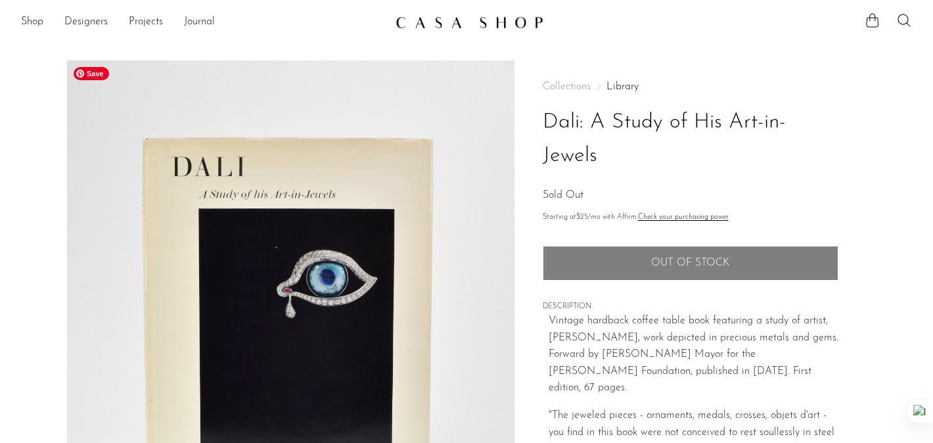
click at [21, 114] on section "Dali: A Study of His Art-in-Jewels Sold Out" at bounding box center [466, 379] width 933 height 638
